Goal: Information Seeking & Learning: Understand process/instructions

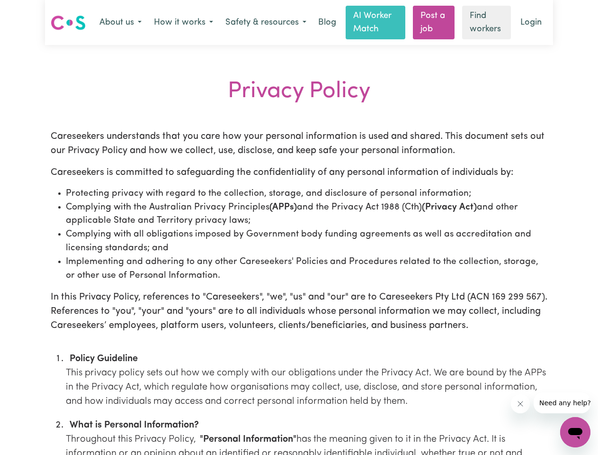
click at [299, 227] on li "Complying with the Australian Privacy Principles (APPs) and the Privacy Act 198…" at bounding box center [307, 214] width 482 height 27
click at [120, 23] on button "About us" at bounding box center [120, 23] width 54 height 20
click at [183, 23] on button "How it works" at bounding box center [184, 23] width 72 height 20
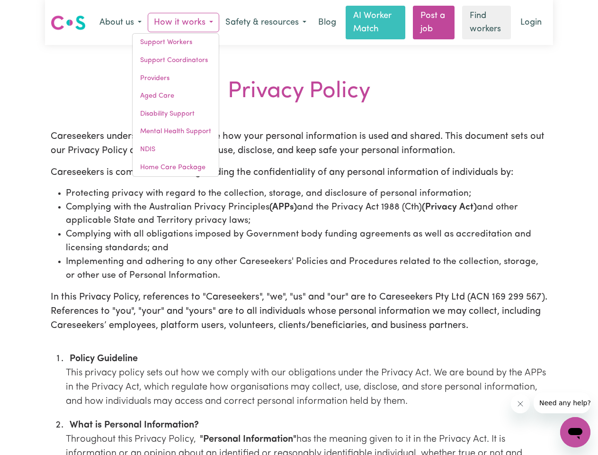
click at [265, 23] on button "Safety & resources" at bounding box center [265, 23] width 93 height 20
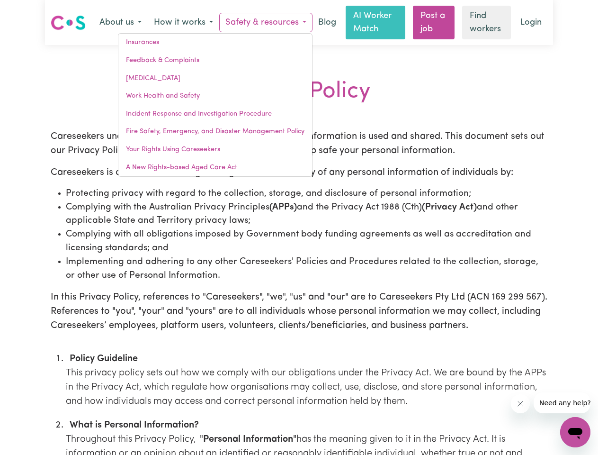
click at [521, 404] on icon "Close message from company" at bounding box center [520, 403] width 5 height 5
click at [562, 403] on span "Need any help?" at bounding box center [566, 403] width 52 height 8
click at [576, 432] on icon "Open messaging window" at bounding box center [576, 433] width 14 height 11
